Goal: Obtain resource: Download file/media

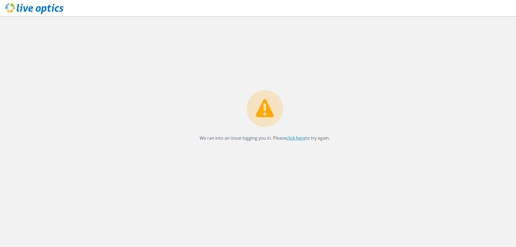
click at [302, 136] on link "click here" at bounding box center [296, 138] width 19 height 6
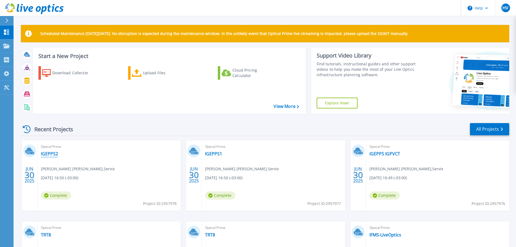
click at [54, 153] on link "IGEPPS2" at bounding box center [49, 153] width 17 height 5
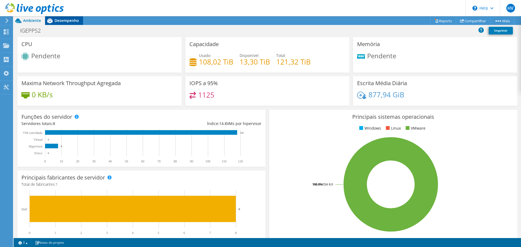
click at [55, 23] on div "Desempenho" at bounding box center [64, 20] width 38 height 9
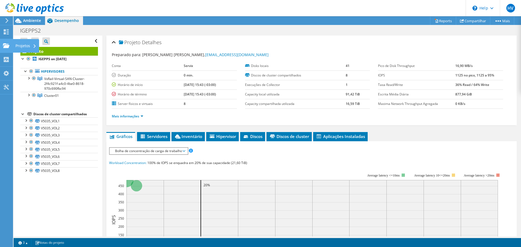
click at [5, 47] on use at bounding box center [6, 45] width 7 height 5
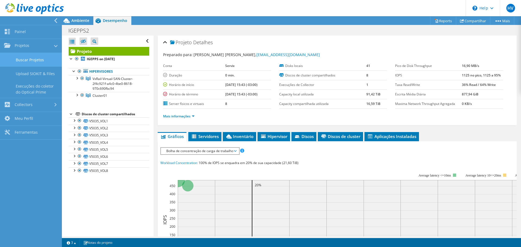
click at [27, 57] on link "Buscar Projetos" at bounding box center [31, 60] width 62 height 14
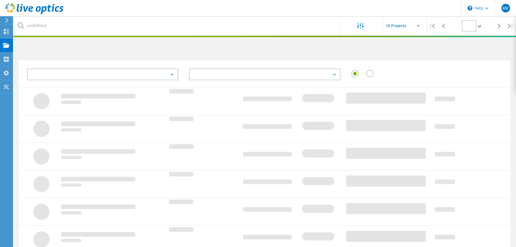
type input "1"
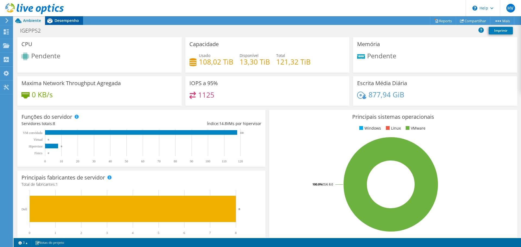
click at [52, 20] on icon at bounding box center [49, 20] width 9 height 9
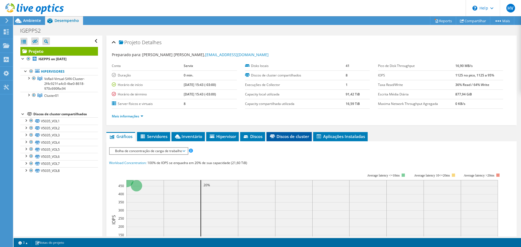
click at [306, 138] on span "Discos de cluster" at bounding box center [289, 136] width 40 height 5
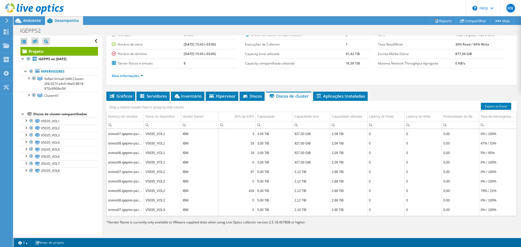
scroll to position [41, 0]
click at [353, 97] on span "Aplicações Instaladas" at bounding box center [340, 95] width 49 height 5
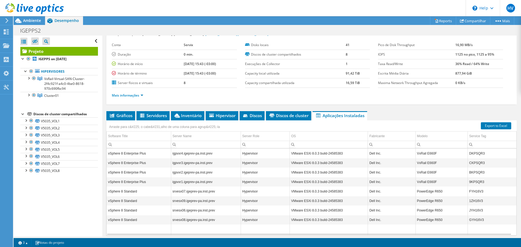
scroll to position [0, 0]
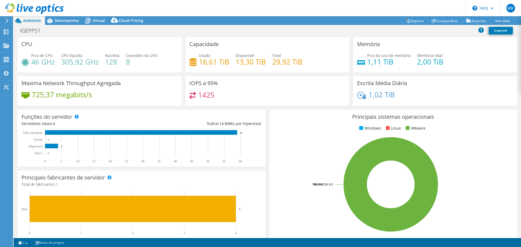
select select "USD"
click at [64, 21] on span "Desempenho" at bounding box center [66, 20] width 24 height 5
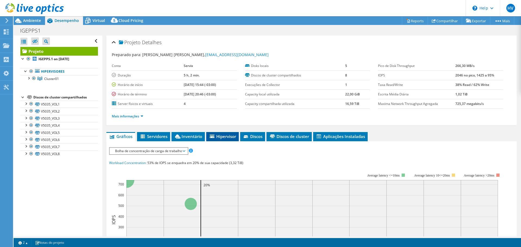
click at [223, 137] on span "Hipervisor" at bounding box center [222, 136] width 27 height 5
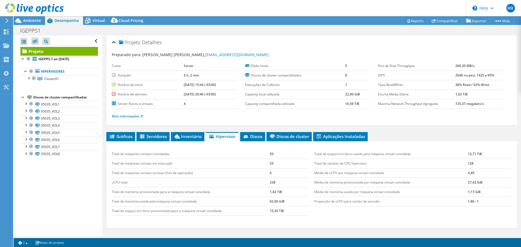
scroll to position [27, 0]
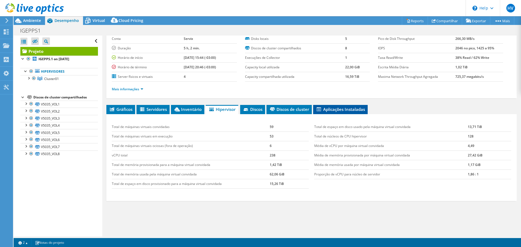
click at [338, 107] on span "Aplicações Instaladas" at bounding box center [340, 109] width 49 height 5
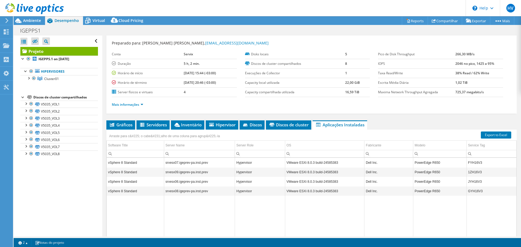
scroll to position [0, 0]
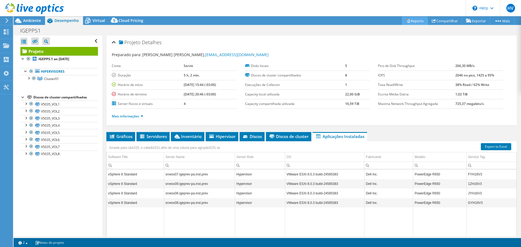
click at [404, 23] on link "Reports" at bounding box center [415, 21] width 26 height 8
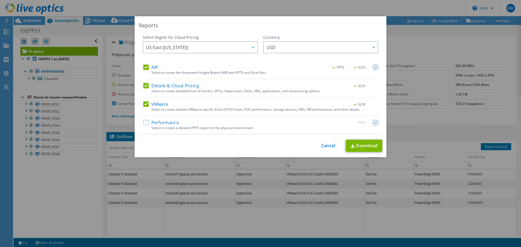
click at [143, 124] on label "Performance" at bounding box center [161, 122] width 36 height 5
click at [0, 0] on input "Performance" at bounding box center [0, 0] width 0 height 0
click at [146, 103] on label "VMware" at bounding box center [155, 103] width 25 height 5
click at [0, 0] on input "VMware" at bounding box center [0, 0] width 0 height 0
drag, startPoint x: 145, startPoint y: 87, endPoint x: 145, endPoint y: 70, distance: 16.8
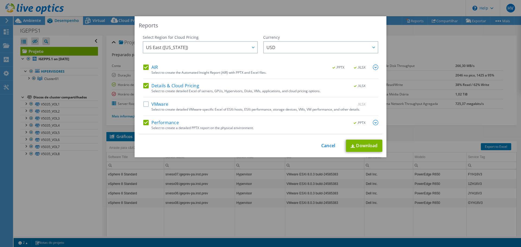
click at [145, 86] on label "Details & Cloud Pricing" at bounding box center [171, 85] width 56 height 5
click at [0, 0] on input "Details & Cloud Pricing" at bounding box center [0, 0] width 0 height 0
click at [145, 69] on label "AIR" at bounding box center [150, 67] width 15 height 5
click at [0, 0] on input "AIR" at bounding box center [0, 0] width 0 height 0
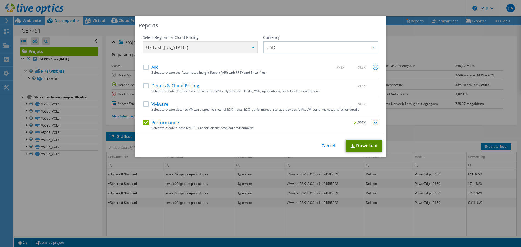
click at [367, 146] on link "Download" at bounding box center [364, 146] width 36 height 12
click at [324, 146] on link "Cancel" at bounding box center [328, 145] width 14 height 5
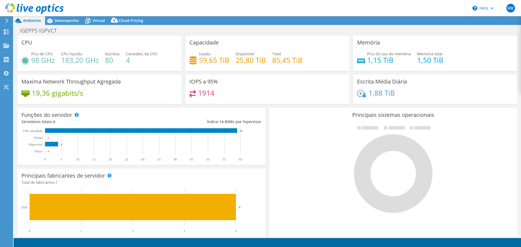
select select "USD"
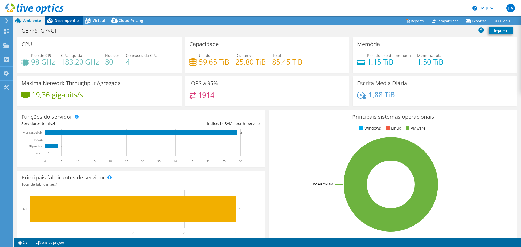
click at [65, 19] on span "Desempenho" at bounding box center [66, 20] width 24 height 5
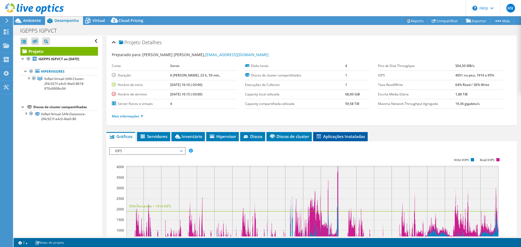
click at [361, 134] on span "Aplicações Instaladas" at bounding box center [340, 136] width 49 height 5
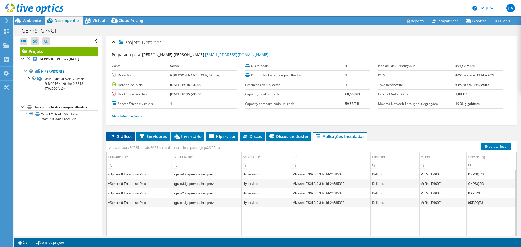
drag, startPoint x: 123, startPoint y: 135, endPoint x: 121, endPoint y: 138, distance: 3.5
click at [123, 135] on span "Gráficos" at bounding box center [120, 136] width 23 height 5
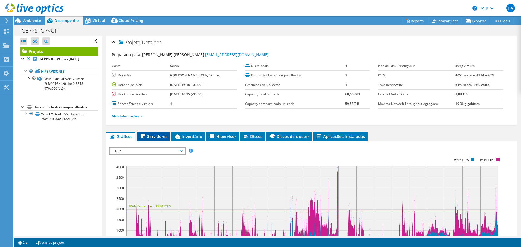
click at [156, 138] on span "Servidores" at bounding box center [154, 136] width 28 height 5
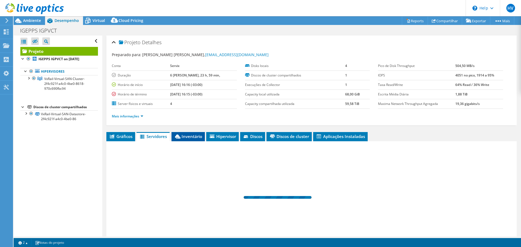
click at [184, 137] on span "Inventário" at bounding box center [188, 136] width 28 height 5
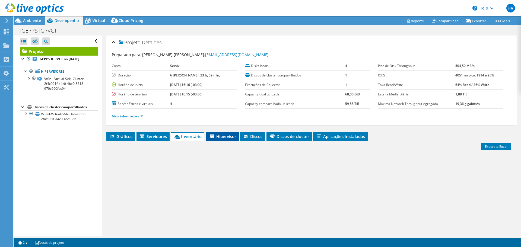
click at [227, 135] on span "Hipervisor" at bounding box center [222, 136] width 27 height 5
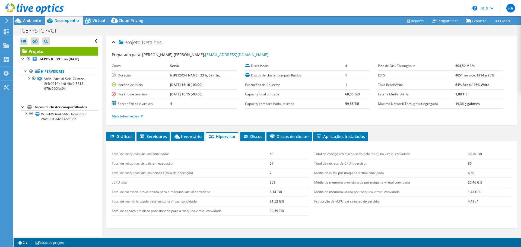
click at [267, 131] on div "Projeto Detalhes Preparado para: [PERSON_NAME] Nascimento, [EMAIL_ADDRESS][PERS…" at bounding box center [311, 157] width 418 height 242
click at [255, 137] on span "Discos" at bounding box center [253, 136] width 20 height 5
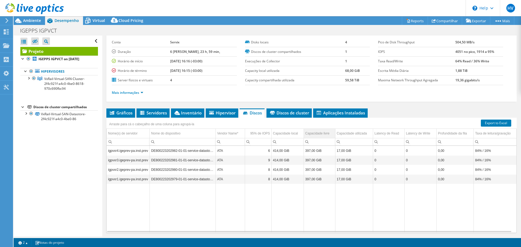
scroll to position [41, 0]
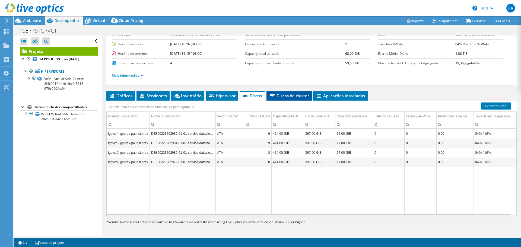
click at [292, 94] on span "Discos de cluster" at bounding box center [289, 95] width 40 height 5
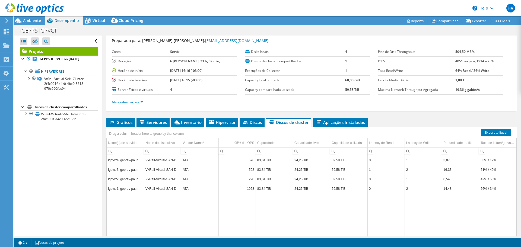
scroll to position [0, 0]
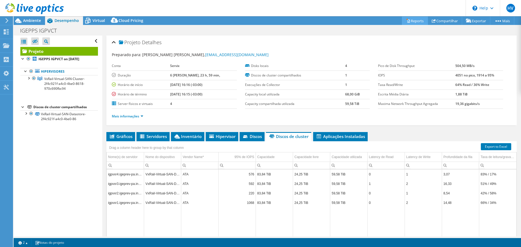
click at [418, 23] on link "Reports" at bounding box center [415, 21] width 26 height 8
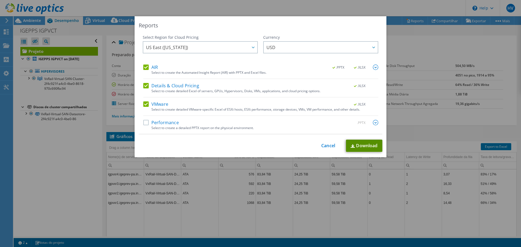
click at [370, 146] on link "Download" at bounding box center [364, 146] width 36 height 12
